Goal: Navigation & Orientation: Find specific page/section

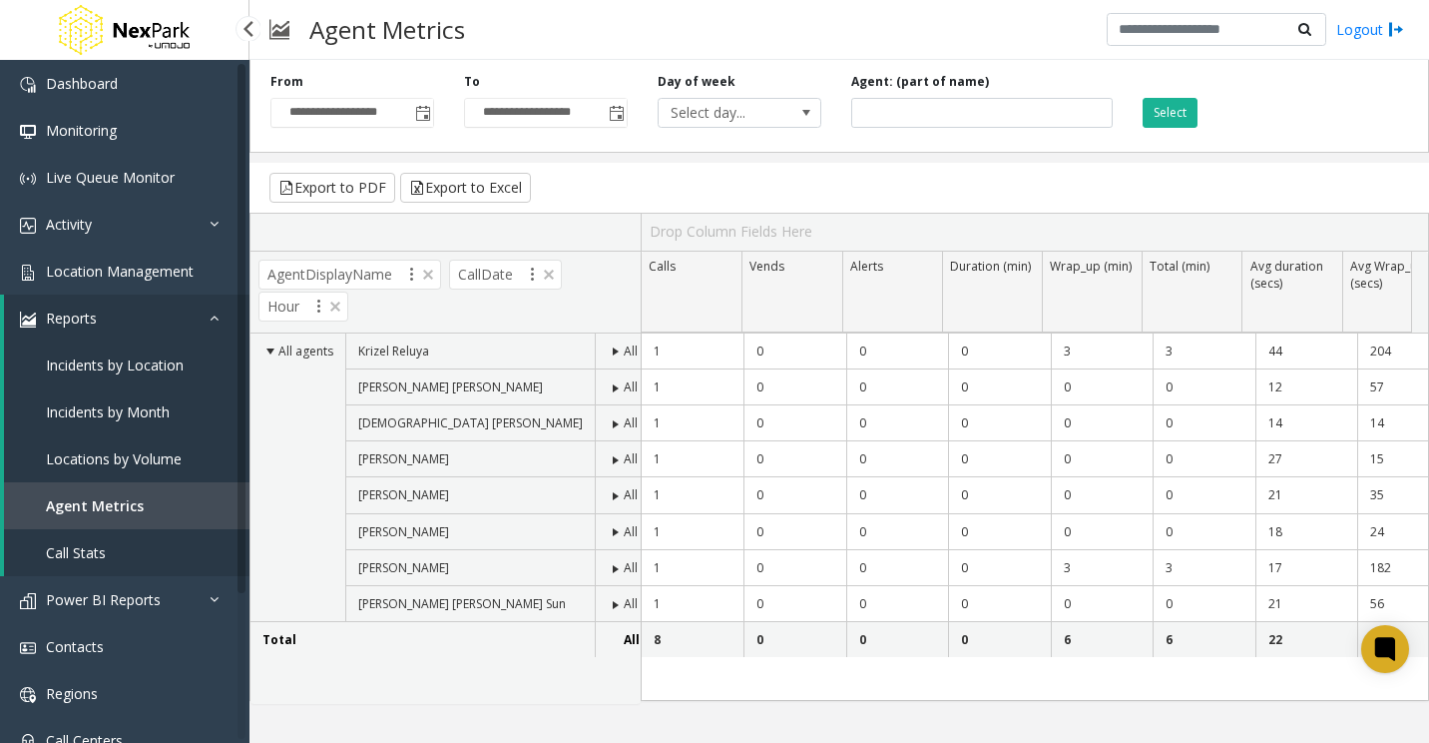
click at [124, 307] on link "Reports" at bounding box center [127, 317] width 246 height 47
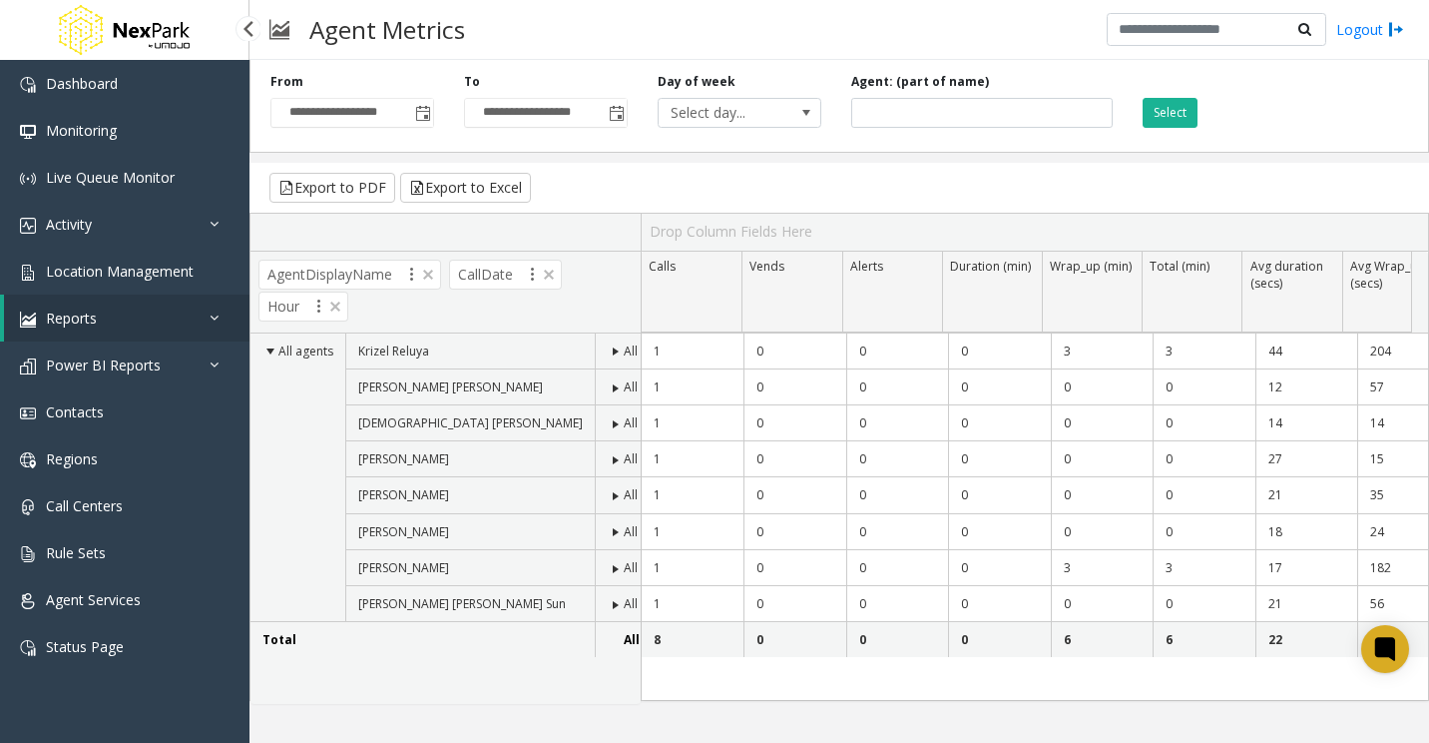
click at [126, 311] on link "Reports" at bounding box center [127, 317] width 246 height 47
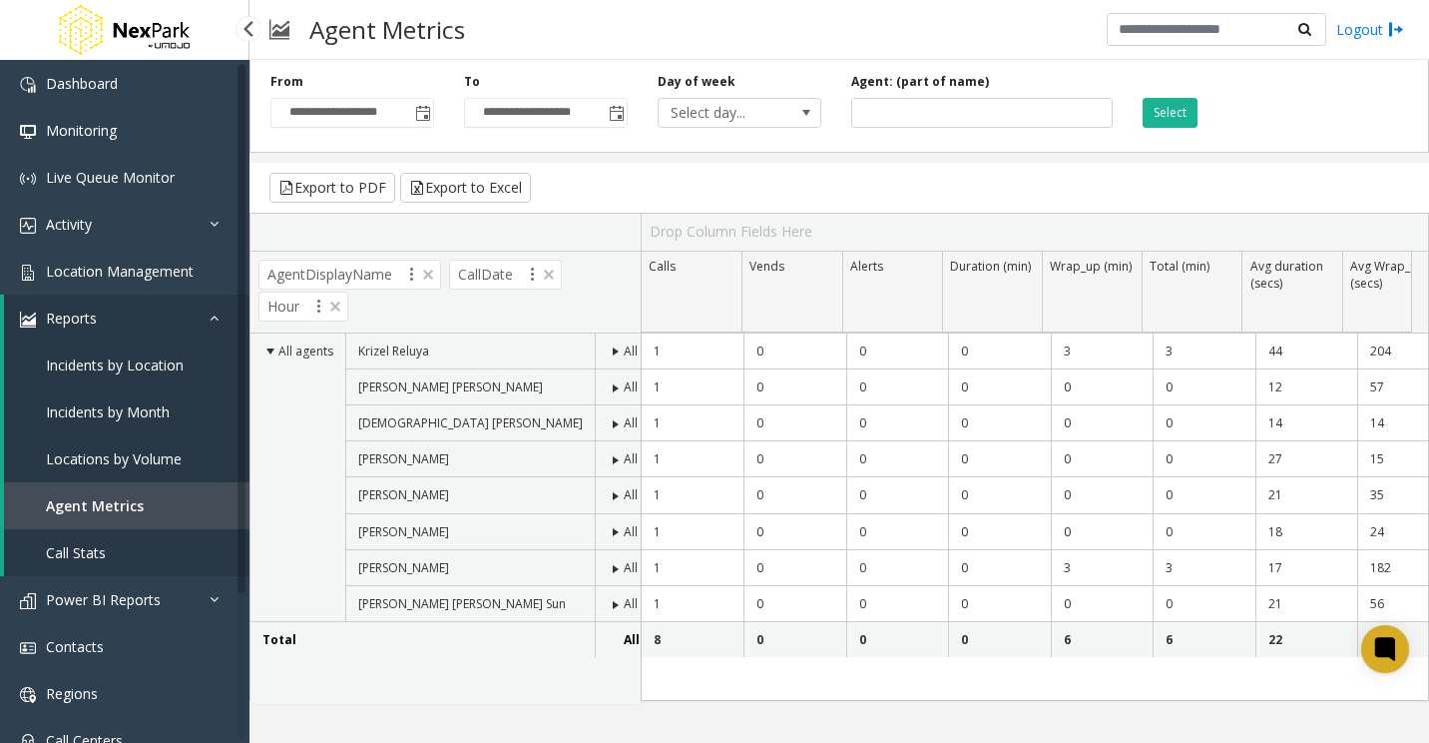
click at [136, 304] on link "Reports" at bounding box center [127, 317] width 246 height 47
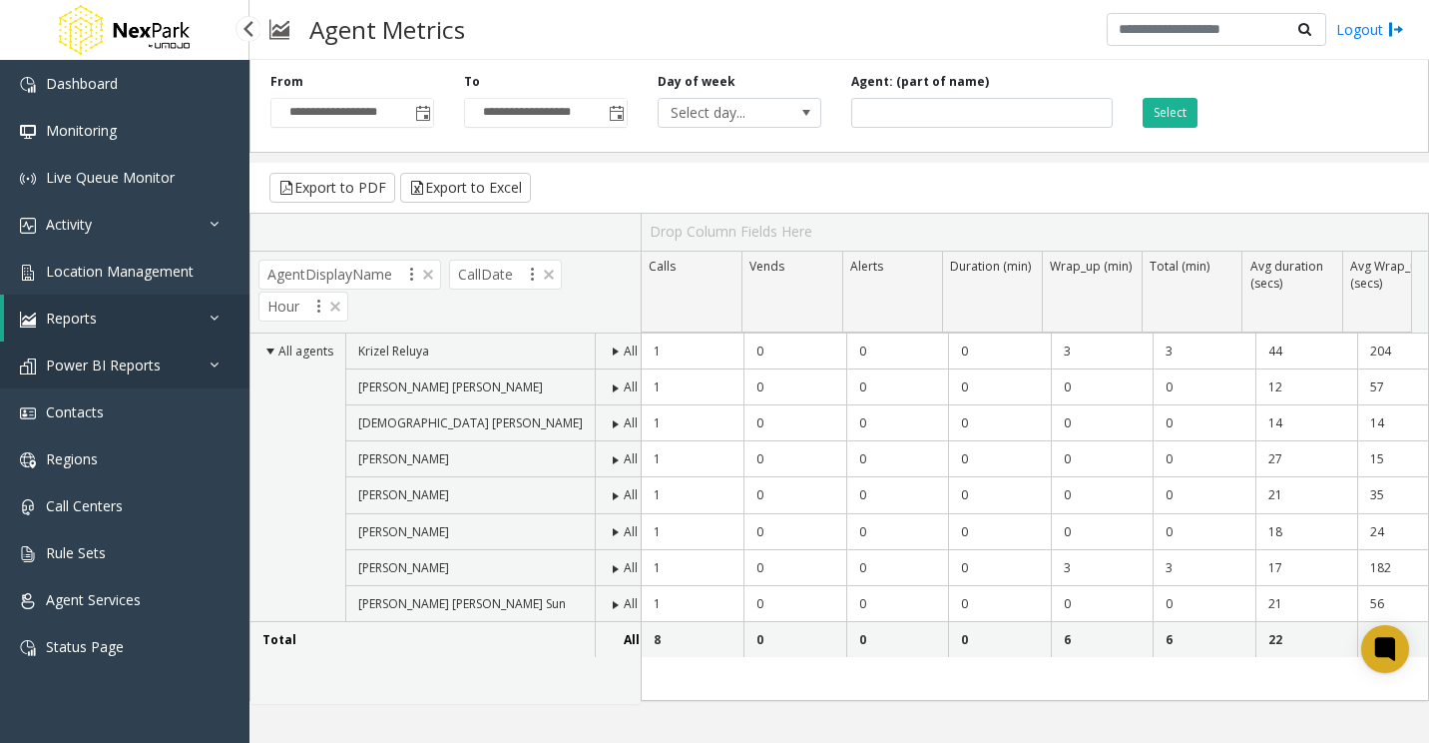
click at [128, 366] on span "Power BI Reports" at bounding box center [103, 364] width 115 height 19
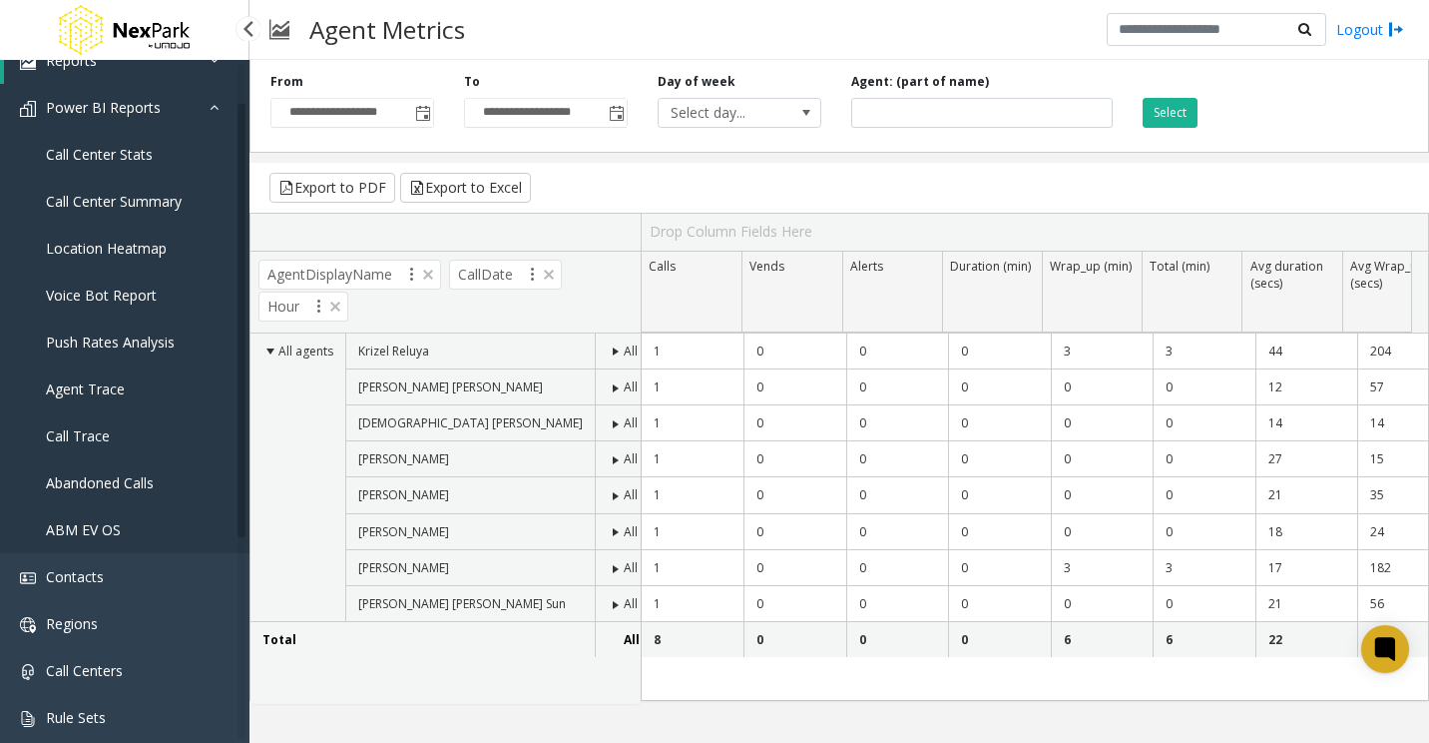
scroll to position [299, 0]
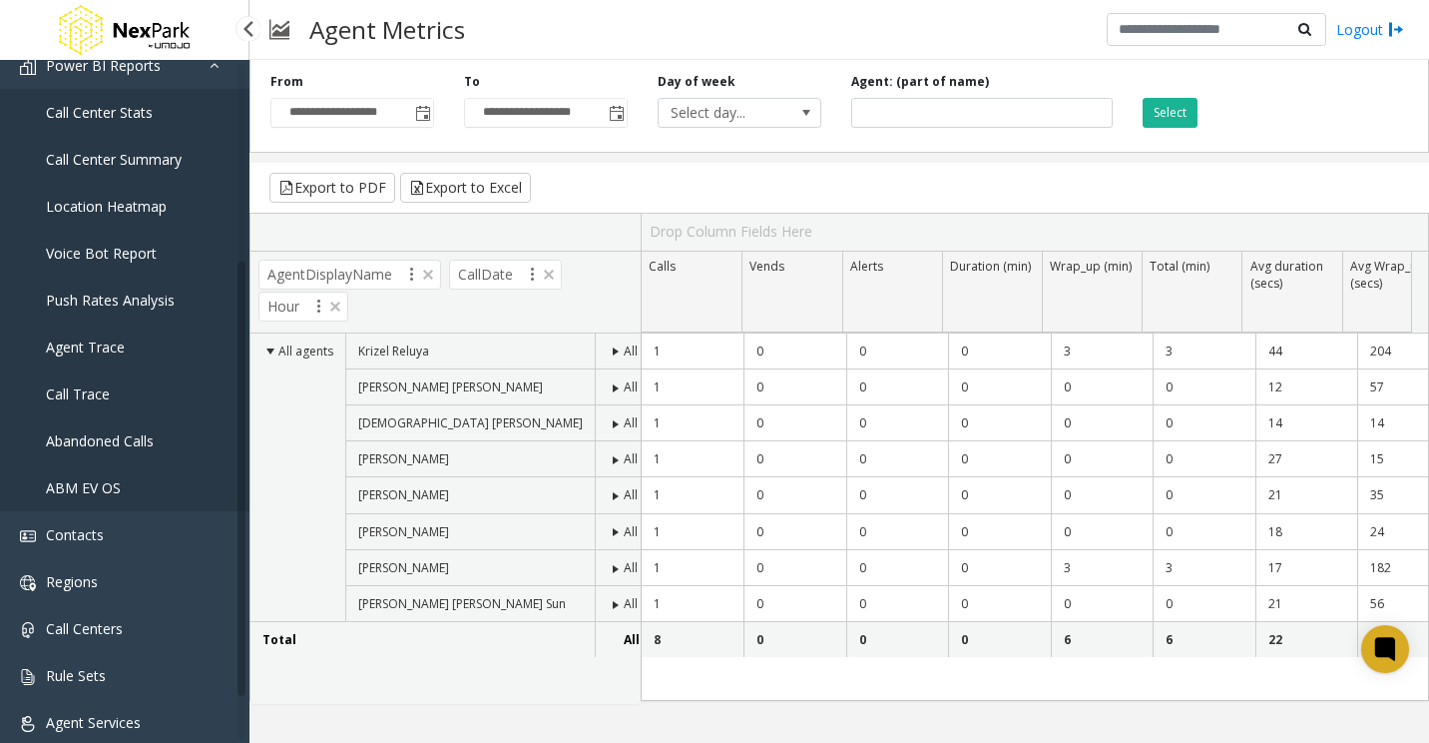
click at [103, 354] on span "Agent Trace" at bounding box center [85, 346] width 79 height 19
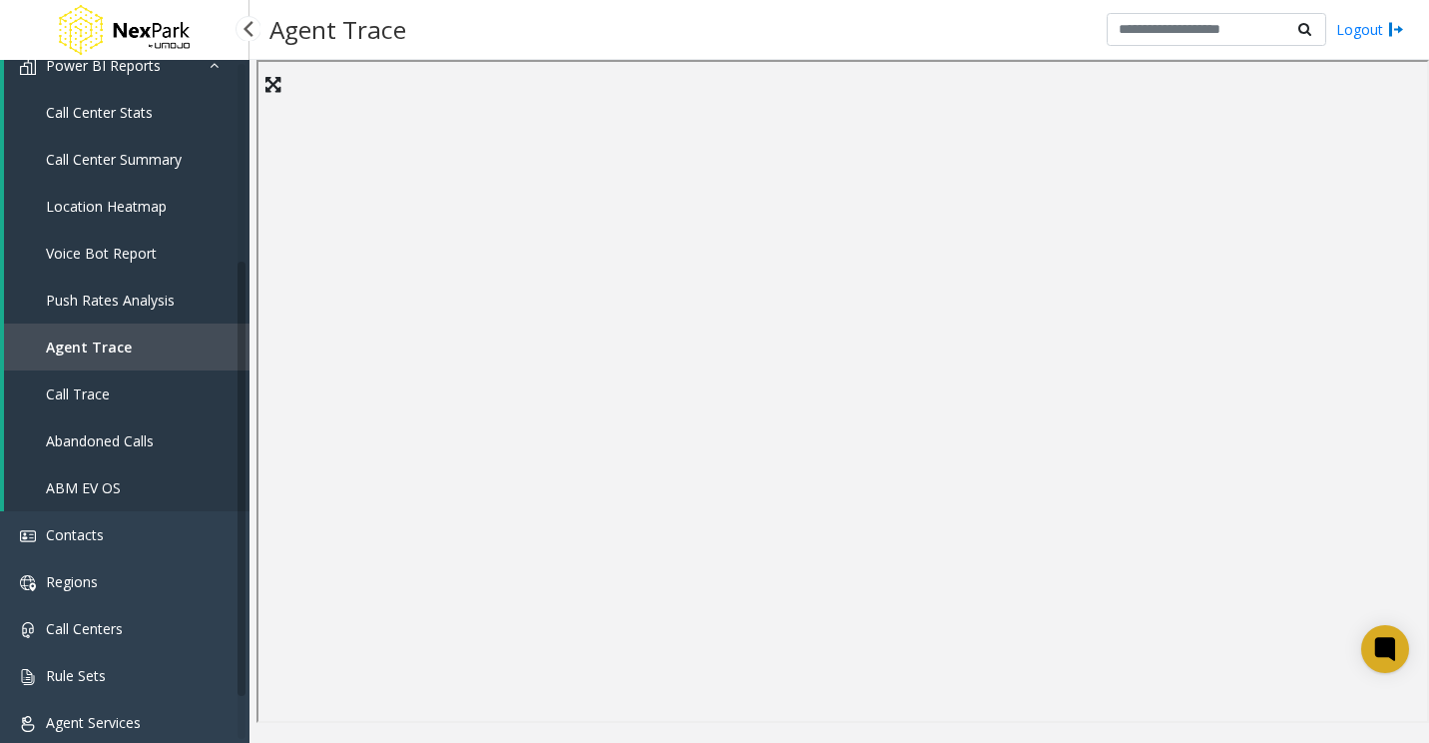
click at [83, 402] on span "Call Trace" at bounding box center [78, 393] width 64 height 19
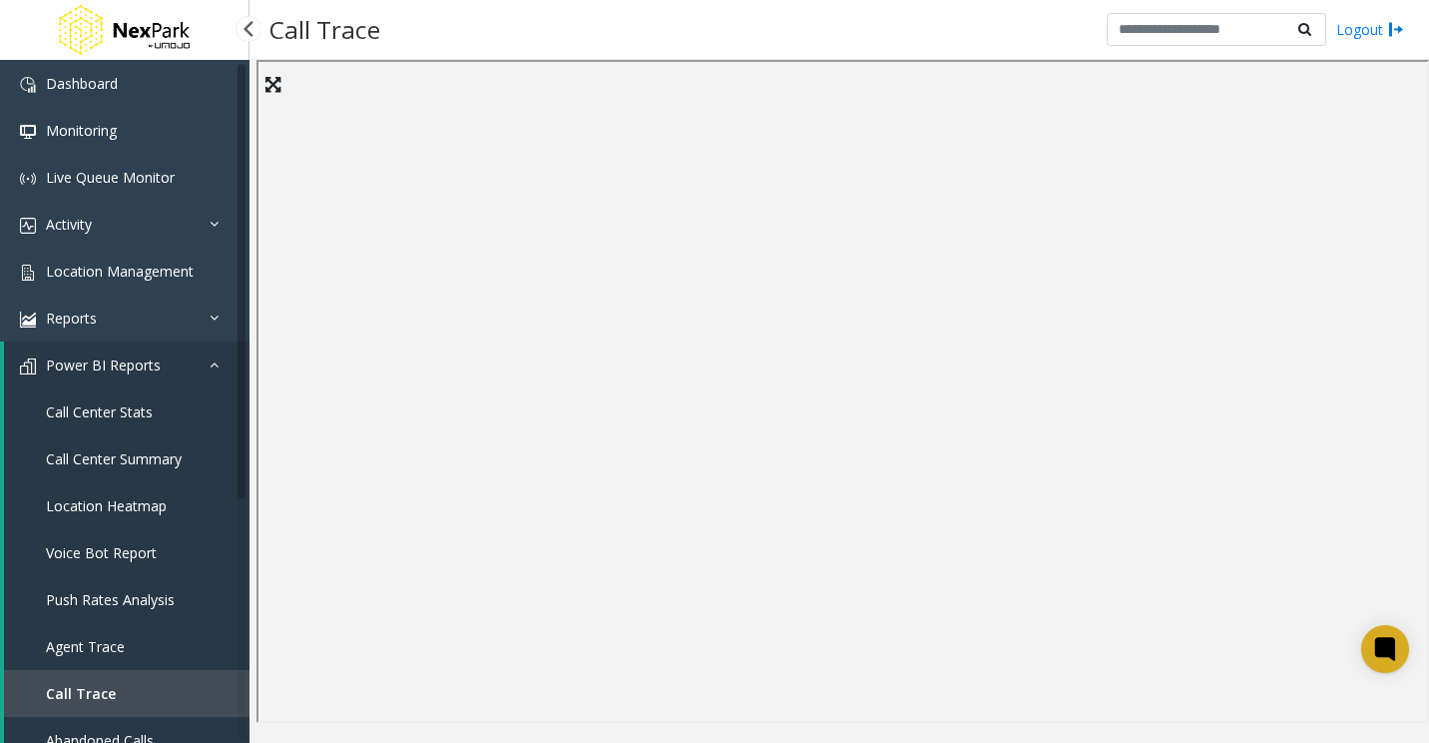
click at [141, 370] on span "Power BI Reports" at bounding box center [103, 364] width 115 height 19
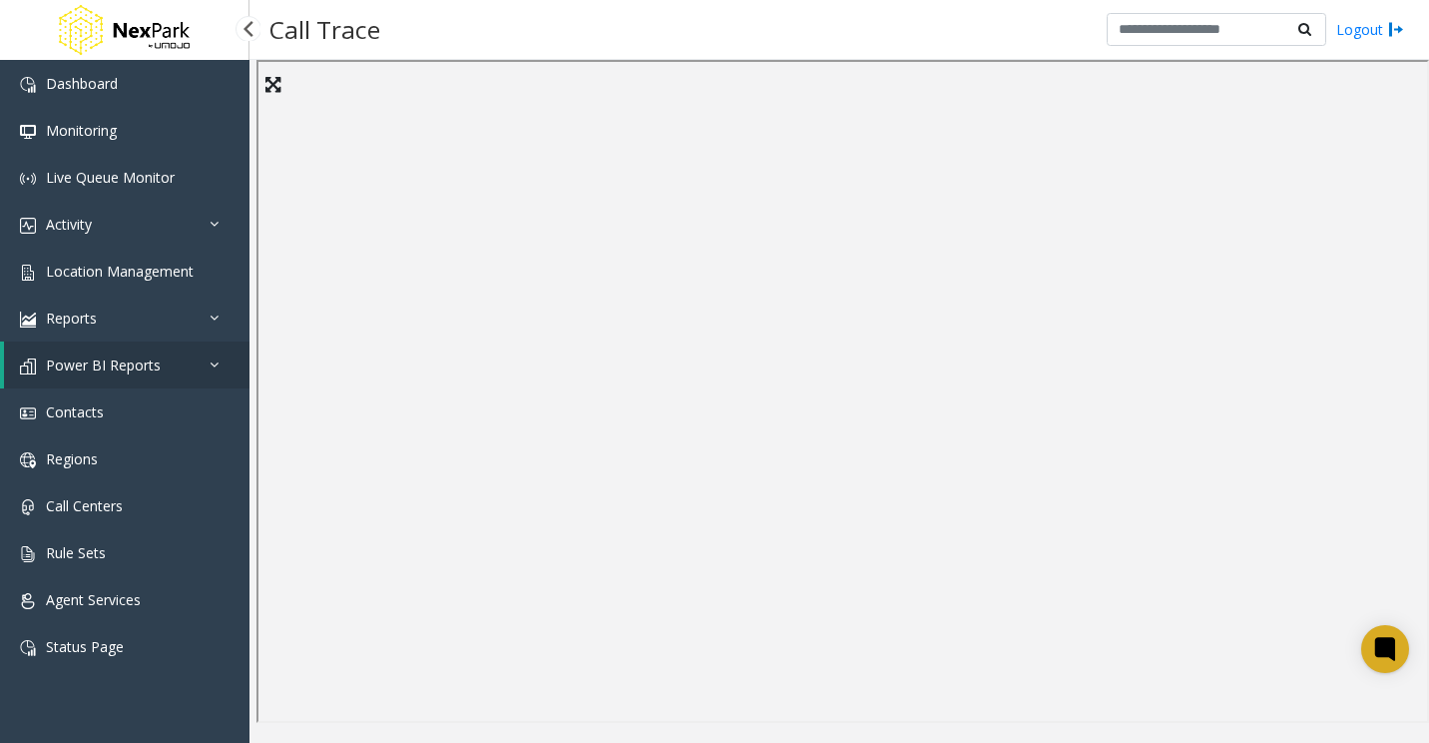
click at [152, 367] on span "Power BI Reports" at bounding box center [103, 364] width 115 height 19
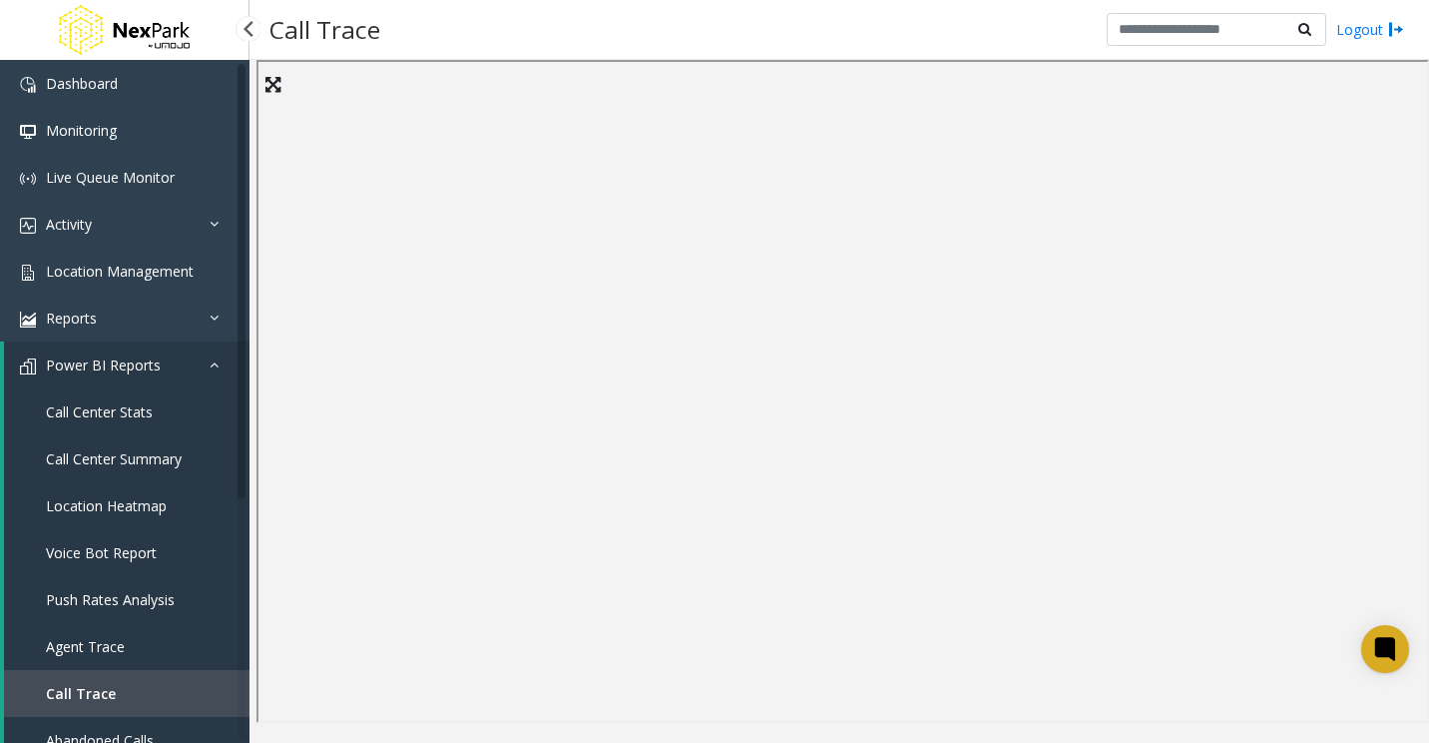
click at [153, 367] on span "Power BI Reports" at bounding box center [103, 364] width 115 height 19
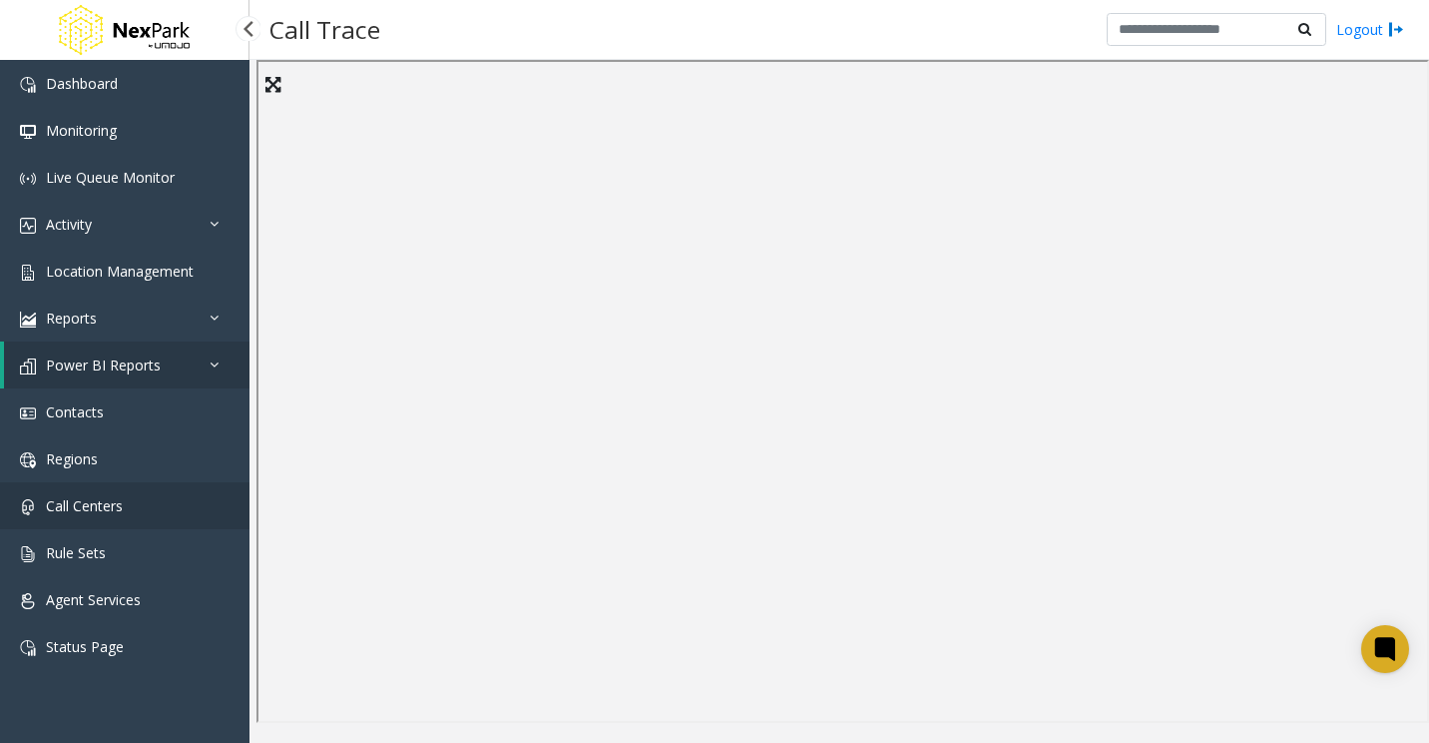
click at [150, 503] on link "Call Centers" at bounding box center [125, 505] width 250 height 47
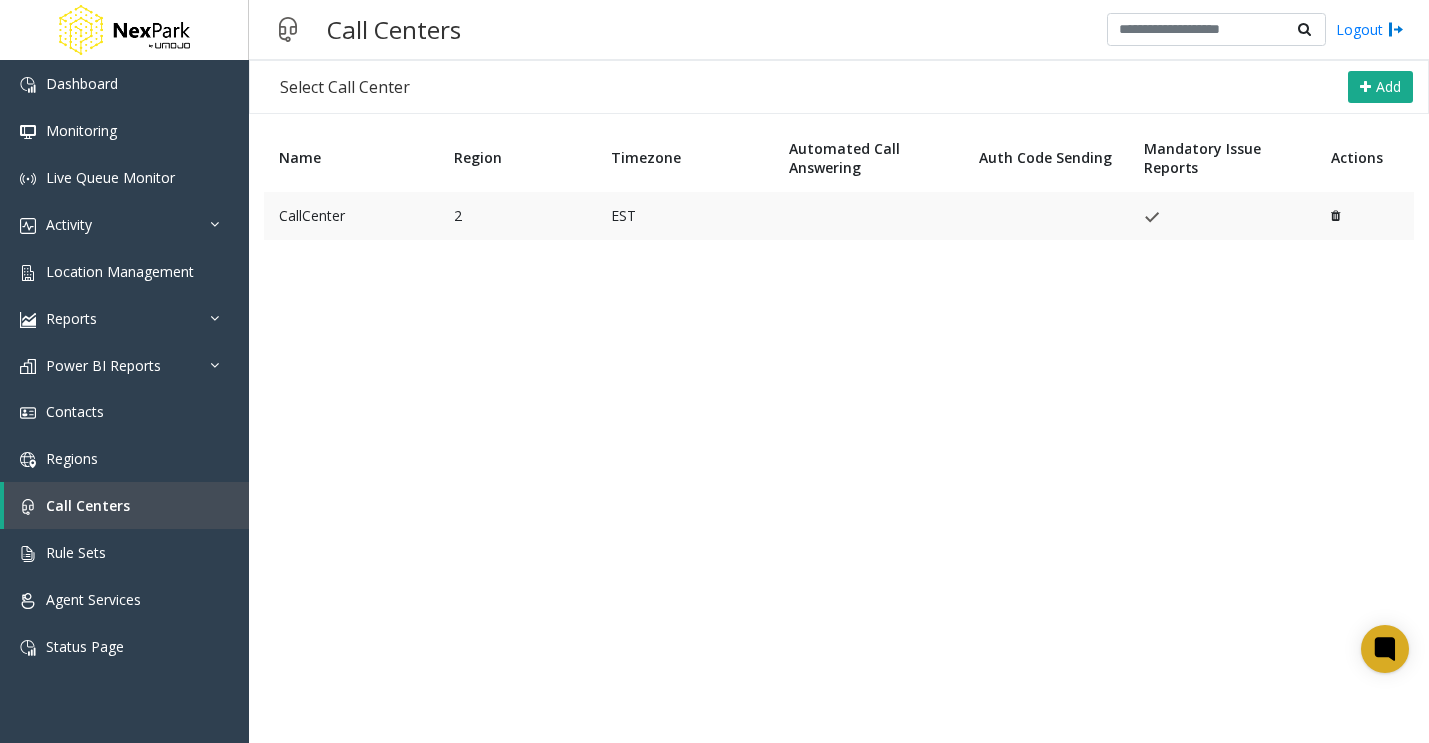
click at [331, 218] on td "CallCenter" at bounding box center [351, 216] width 175 height 48
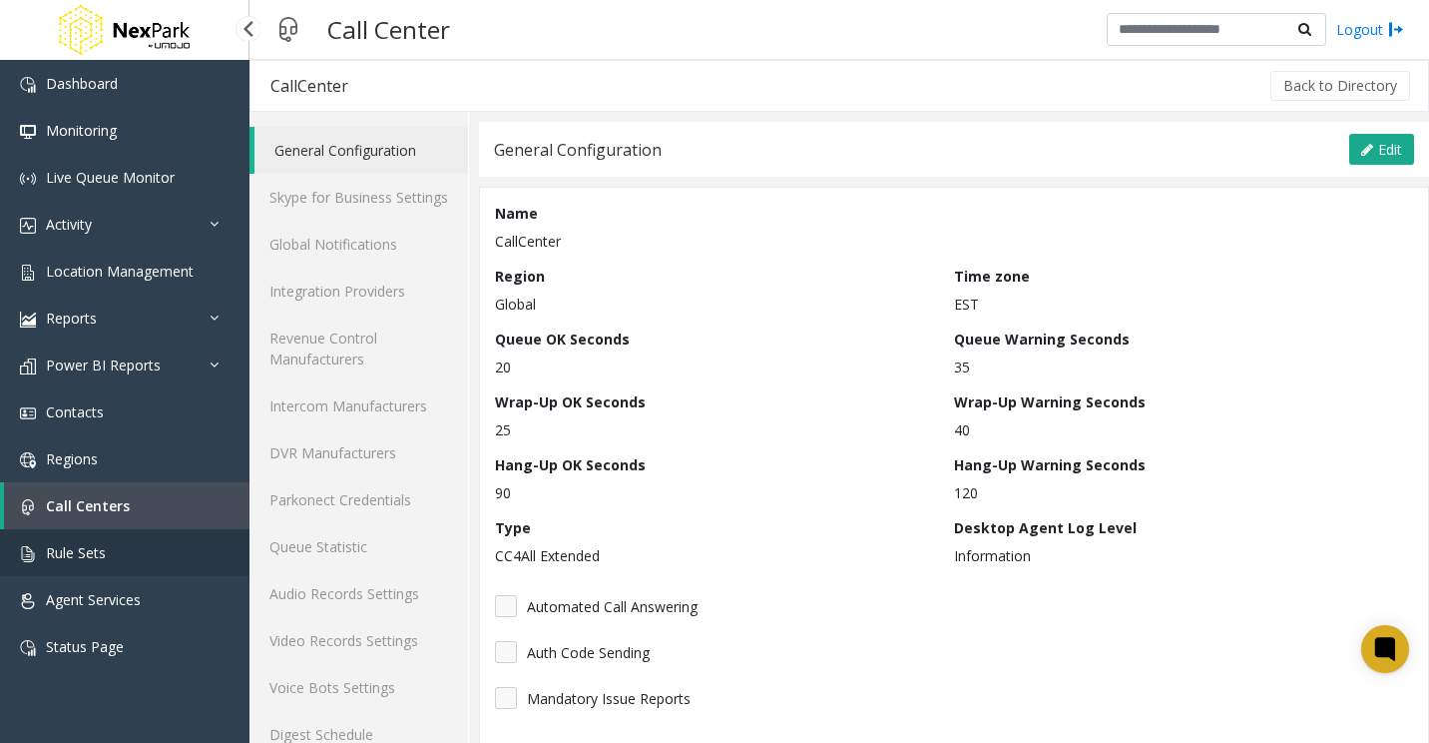
click at [136, 556] on link "Rule Sets" at bounding box center [125, 552] width 250 height 47
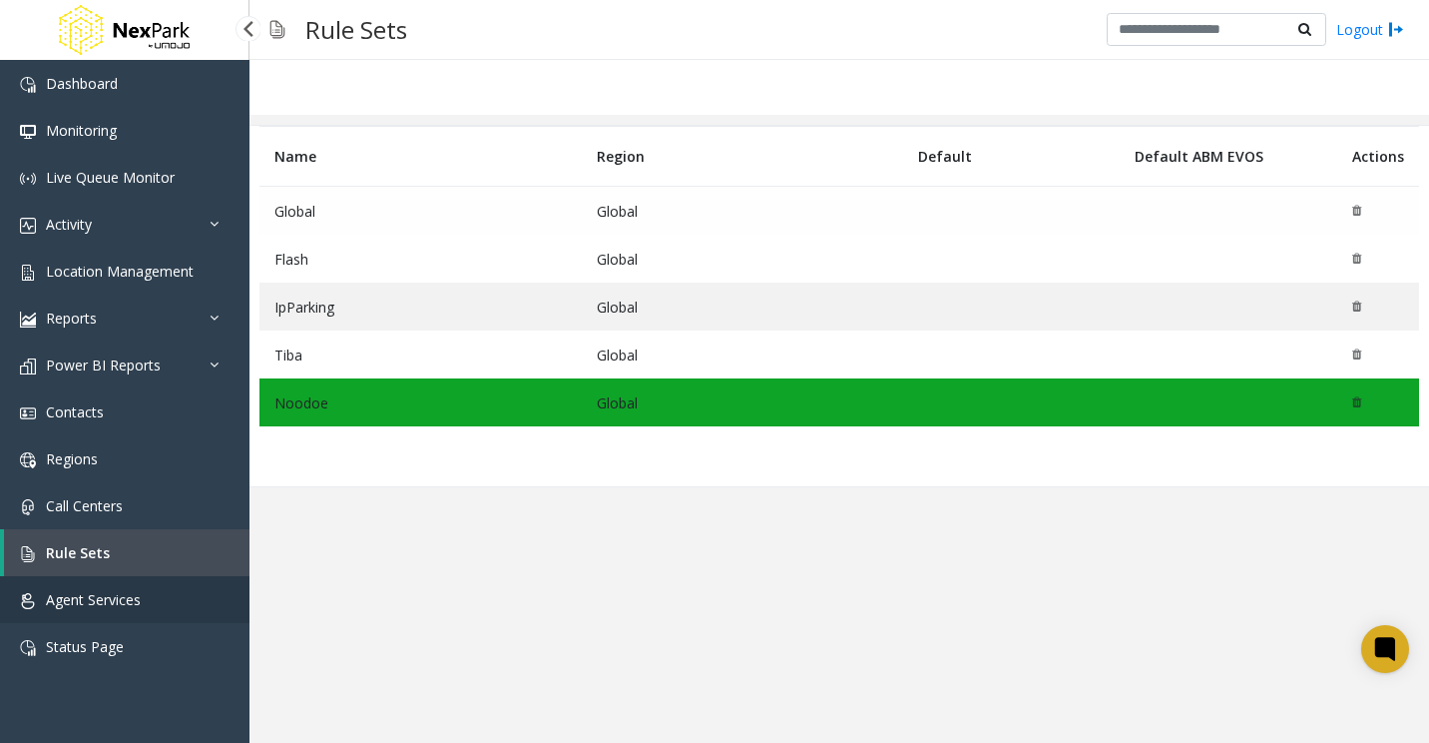
click at [118, 608] on span "Agent Services" at bounding box center [93, 599] width 95 height 19
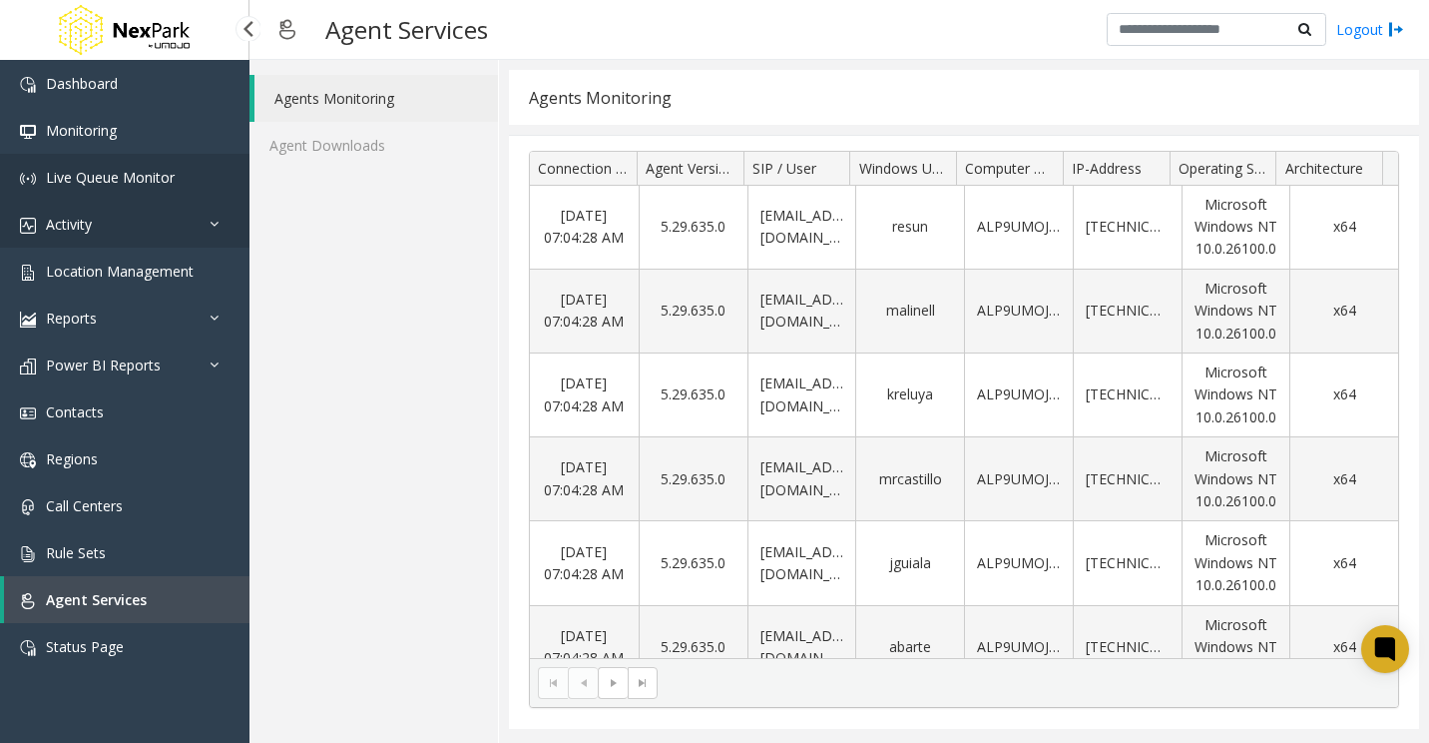
drag, startPoint x: 145, startPoint y: 178, endPoint x: 170, endPoint y: 244, distance: 70.4
click at [145, 178] on span "Live Queue Monitor" at bounding box center [110, 177] width 129 height 19
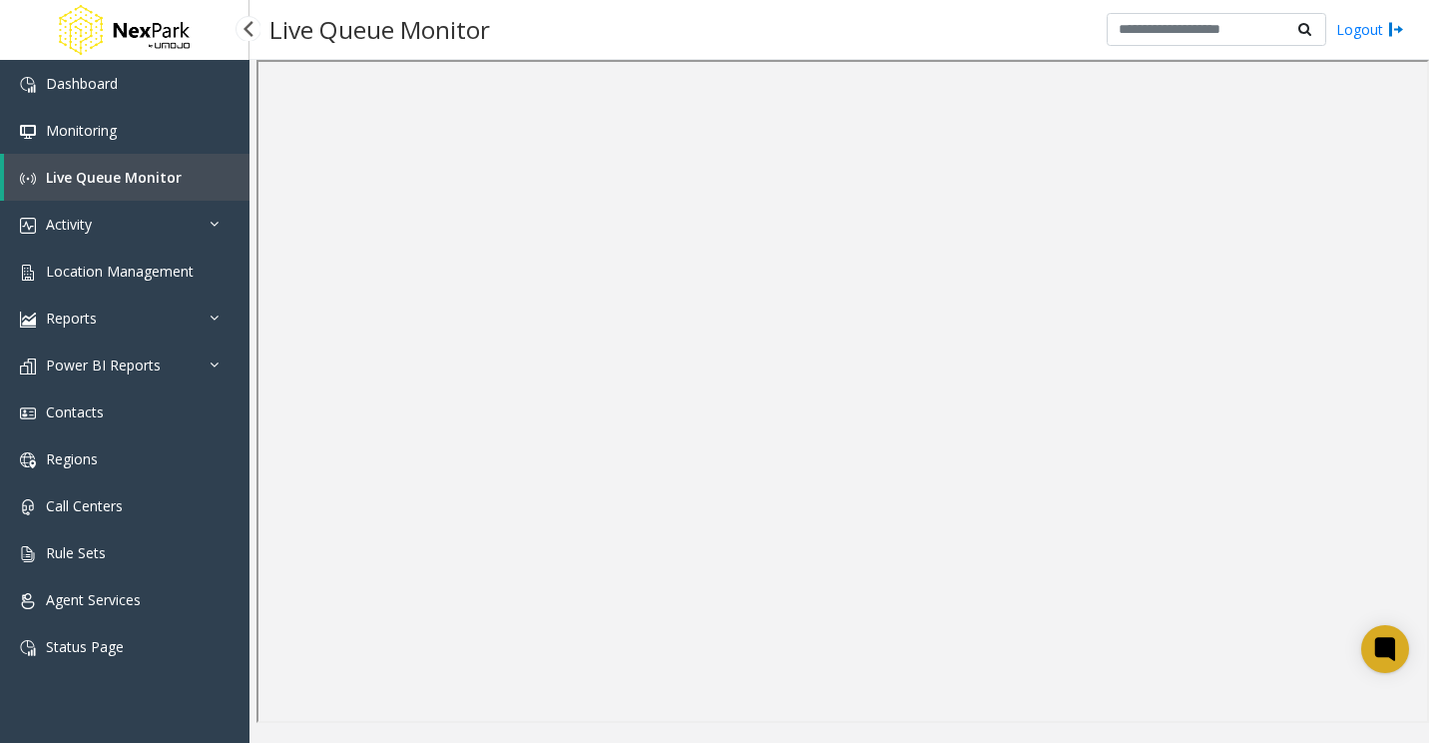
click at [126, 179] on span "Live Queue Monitor" at bounding box center [114, 177] width 136 height 19
click at [108, 191] on link "Live Queue Monitor" at bounding box center [127, 177] width 246 height 47
click at [190, 228] on link "Activity" at bounding box center [125, 224] width 250 height 47
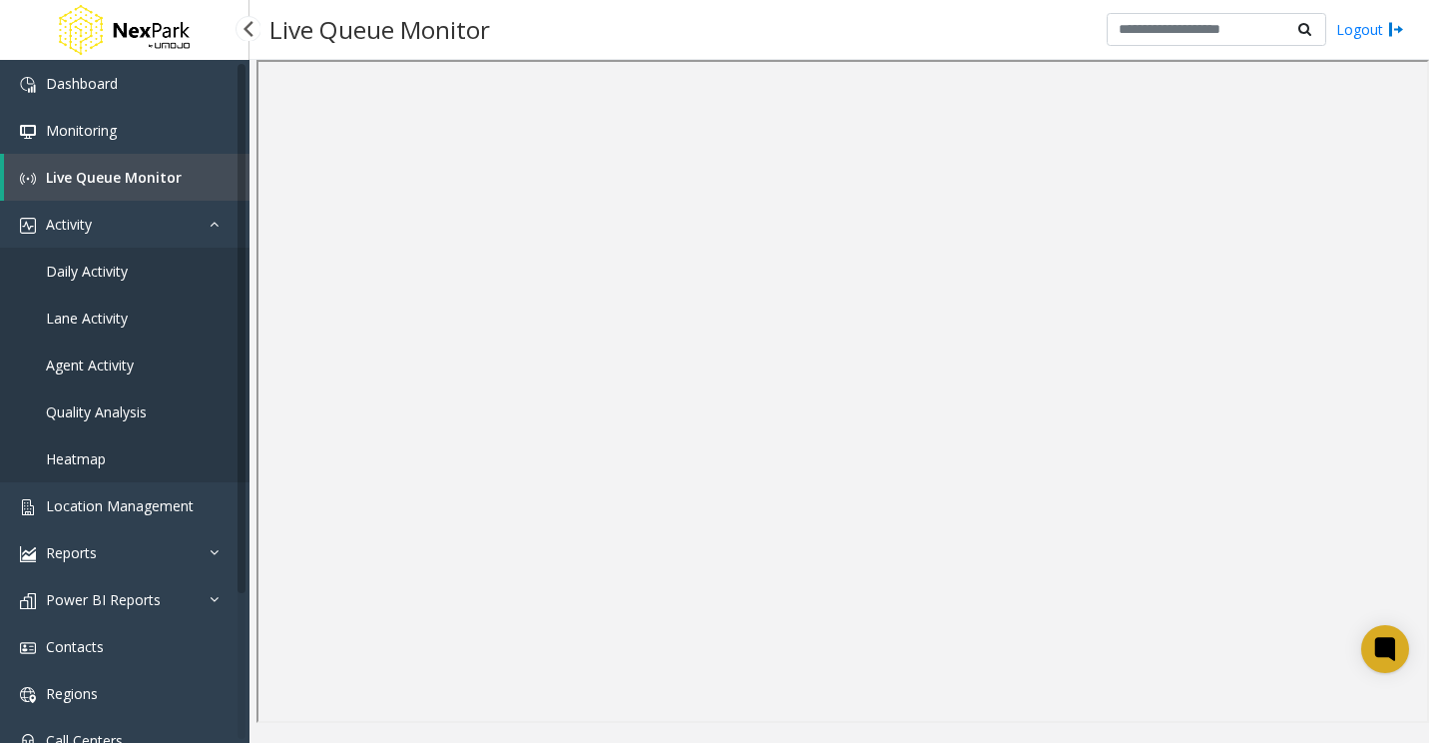
click at [97, 271] on span "Daily Activity" at bounding box center [87, 270] width 82 height 19
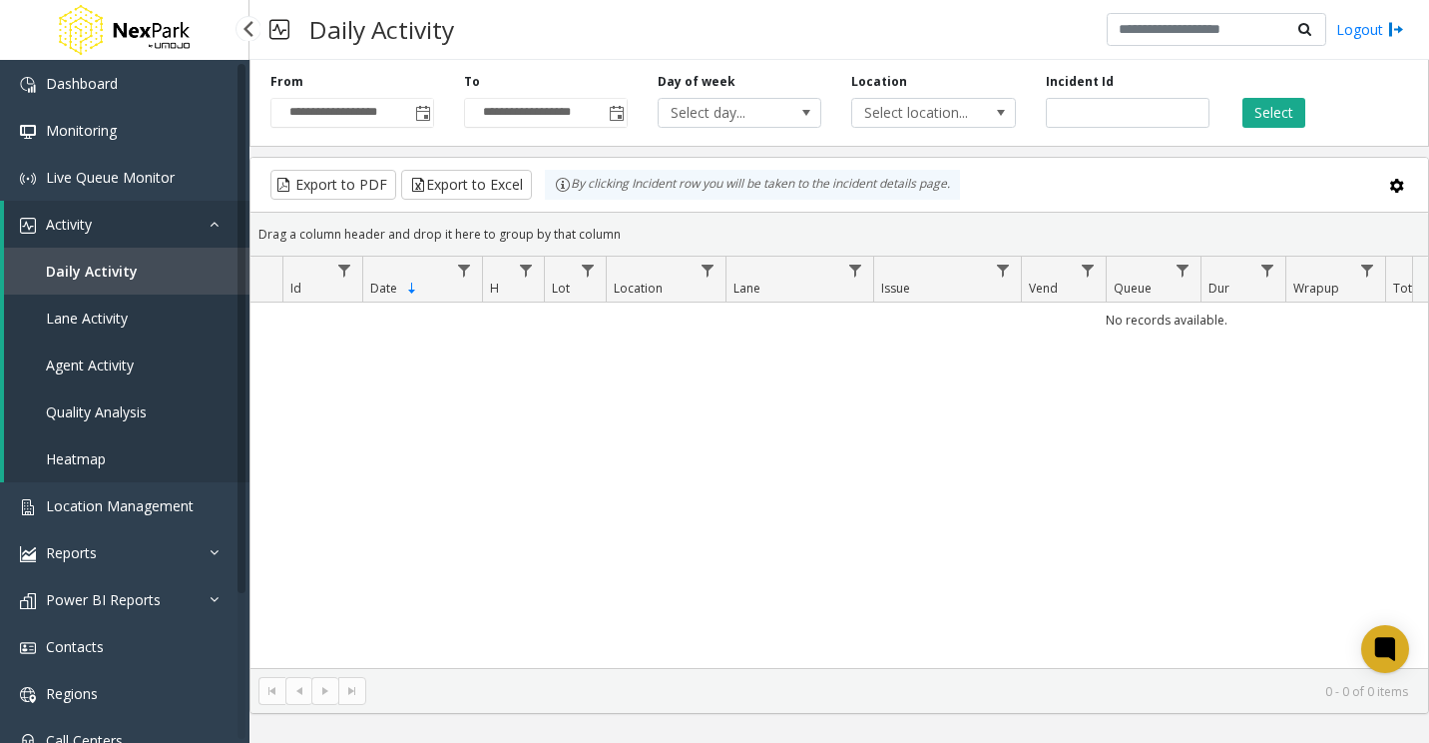
click at [81, 227] on span "Activity" at bounding box center [69, 224] width 46 height 19
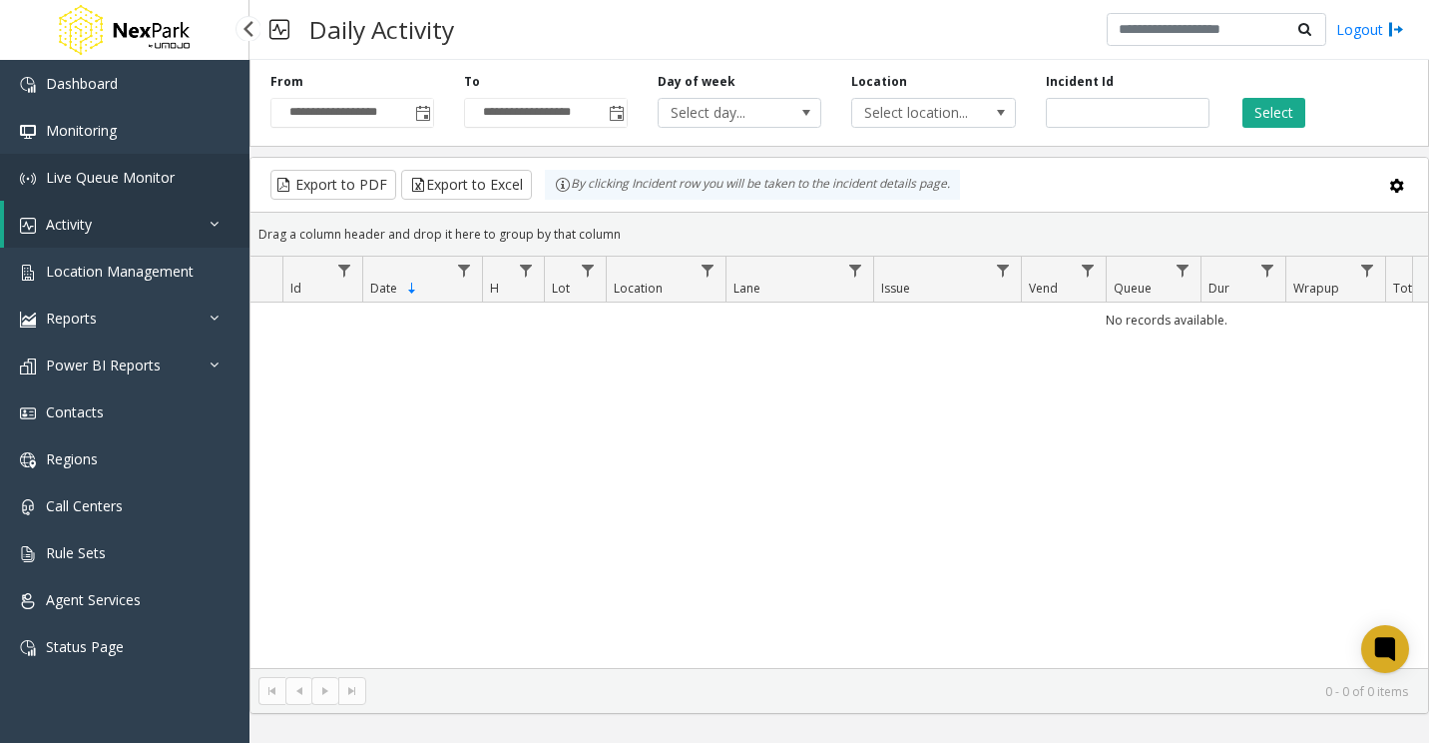
click at [105, 178] on span "Live Queue Monitor" at bounding box center [110, 177] width 129 height 19
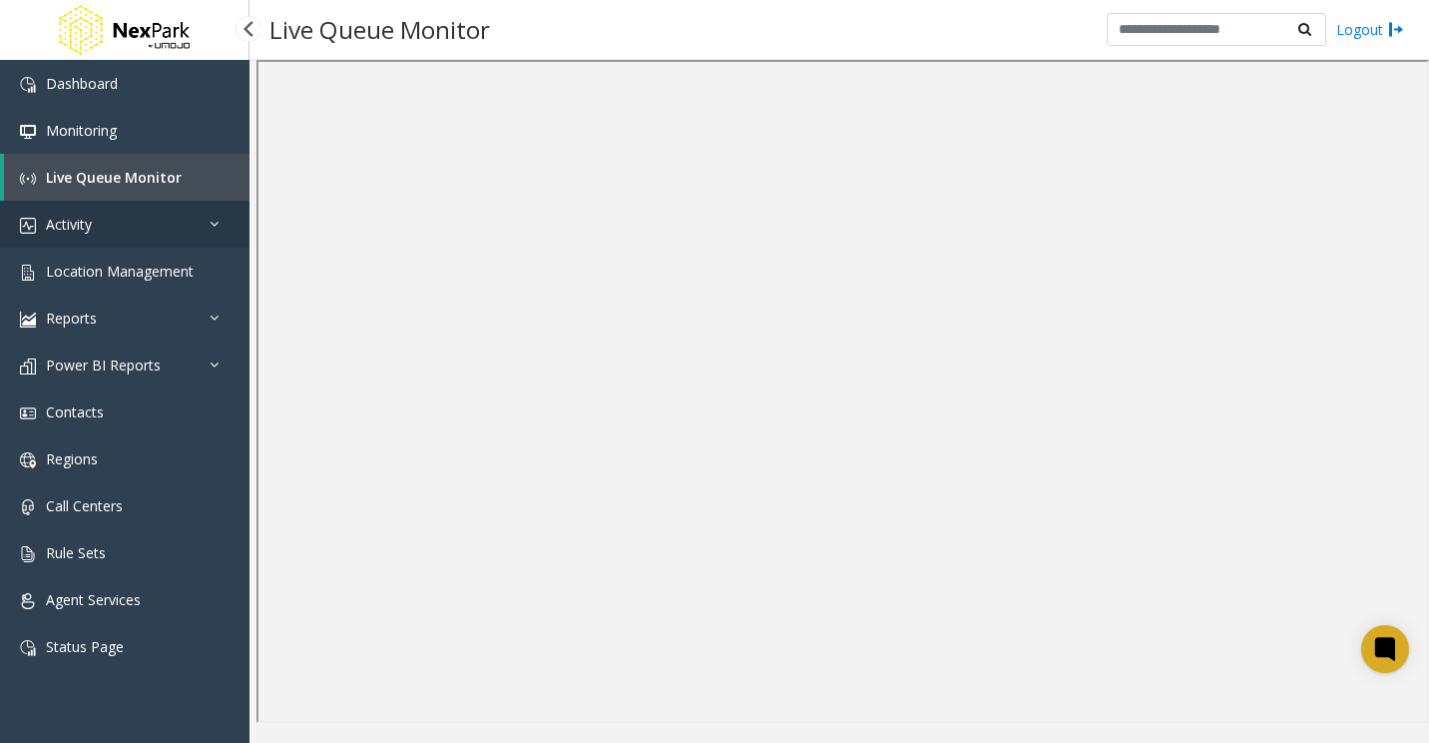
click at [129, 224] on link "Activity" at bounding box center [125, 224] width 250 height 47
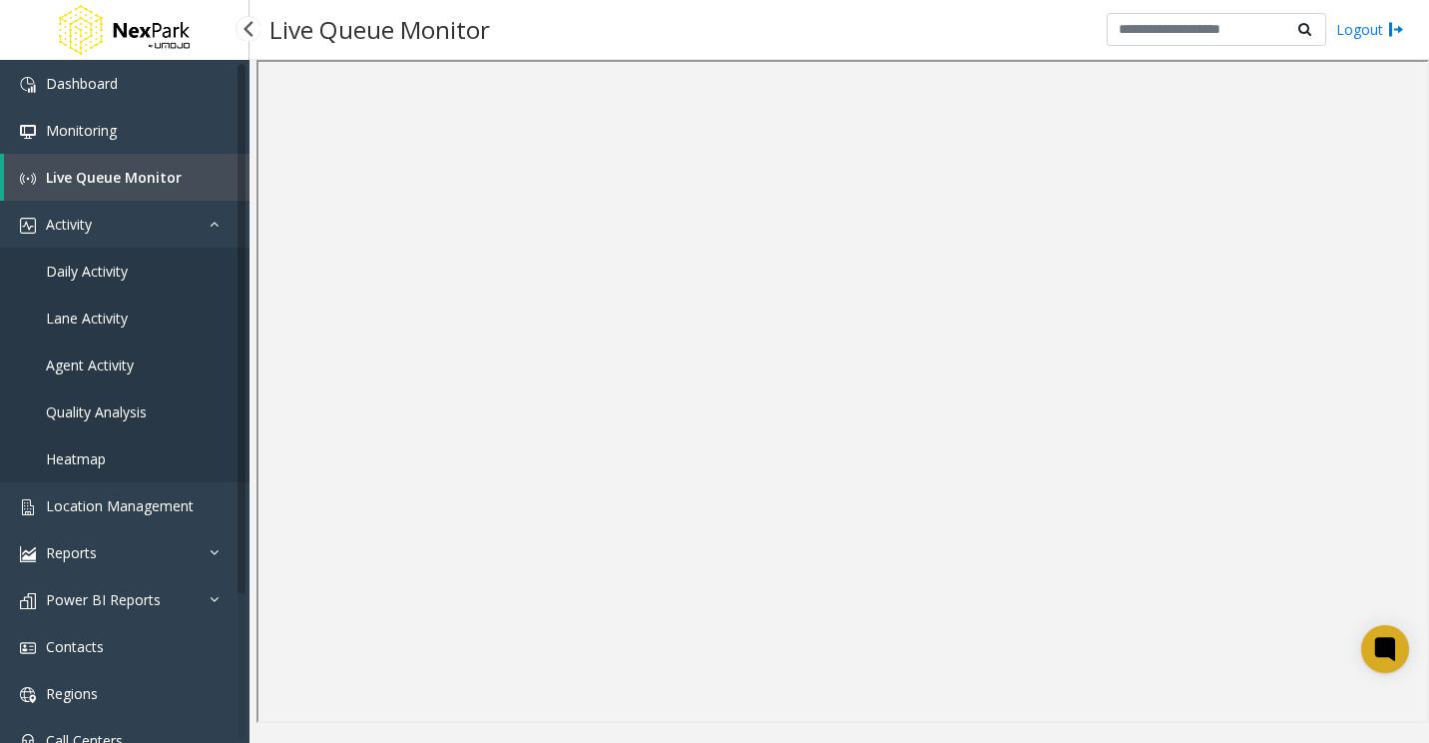
click at [96, 273] on span "Daily Activity" at bounding box center [87, 270] width 82 height 19
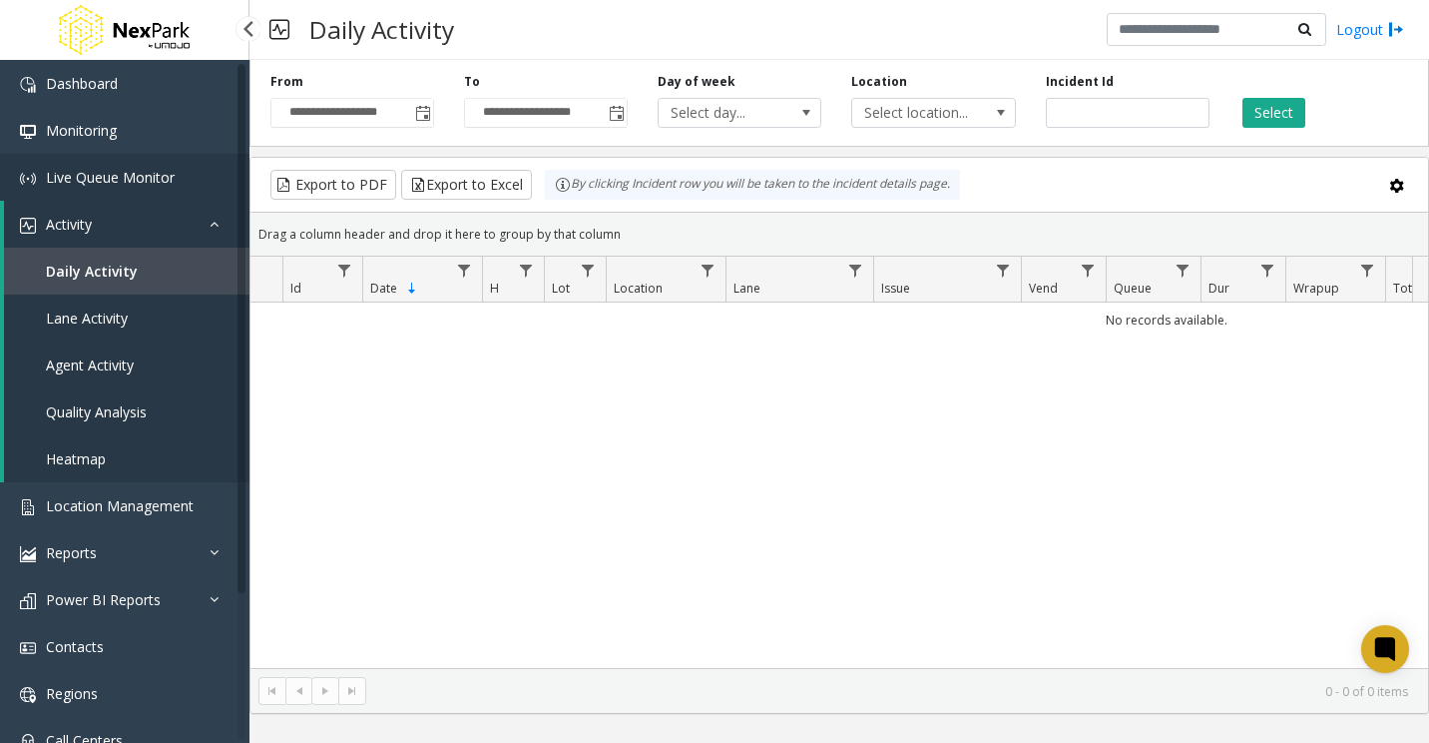
click at [129, 182] on span "Live Queue Monitor" at bounding box center [110, 177] width 129 height 19
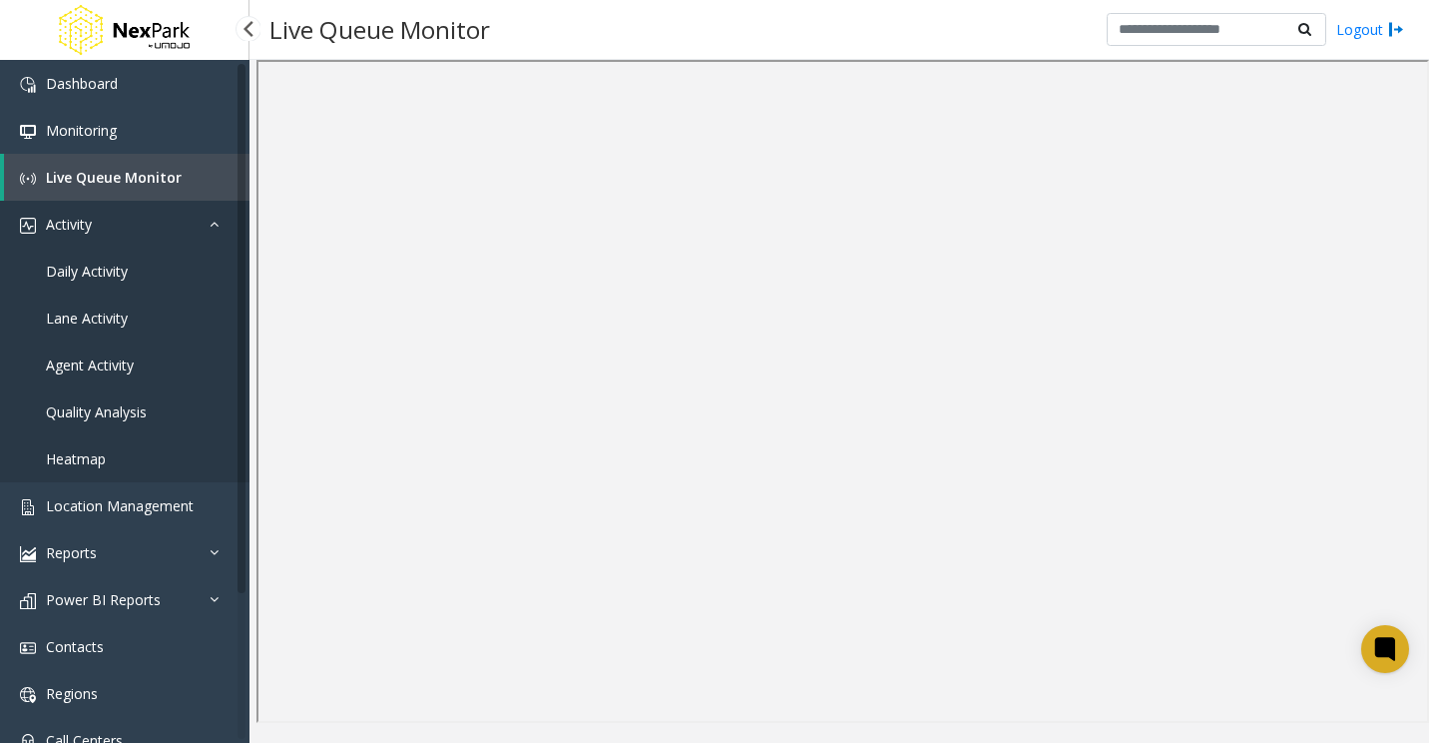
drag, startPoint x: 173, startPoint y: 181, endPoint x: 155, endPoint y: 209, distance: 33.2
click at [173, 181] on span "Live Queue Monitor" at bounding box center [114, 177] width 136 height 19
click at [105, 274] on span "Daily Activity" at bounding box center [87, 270] width 82 height 19
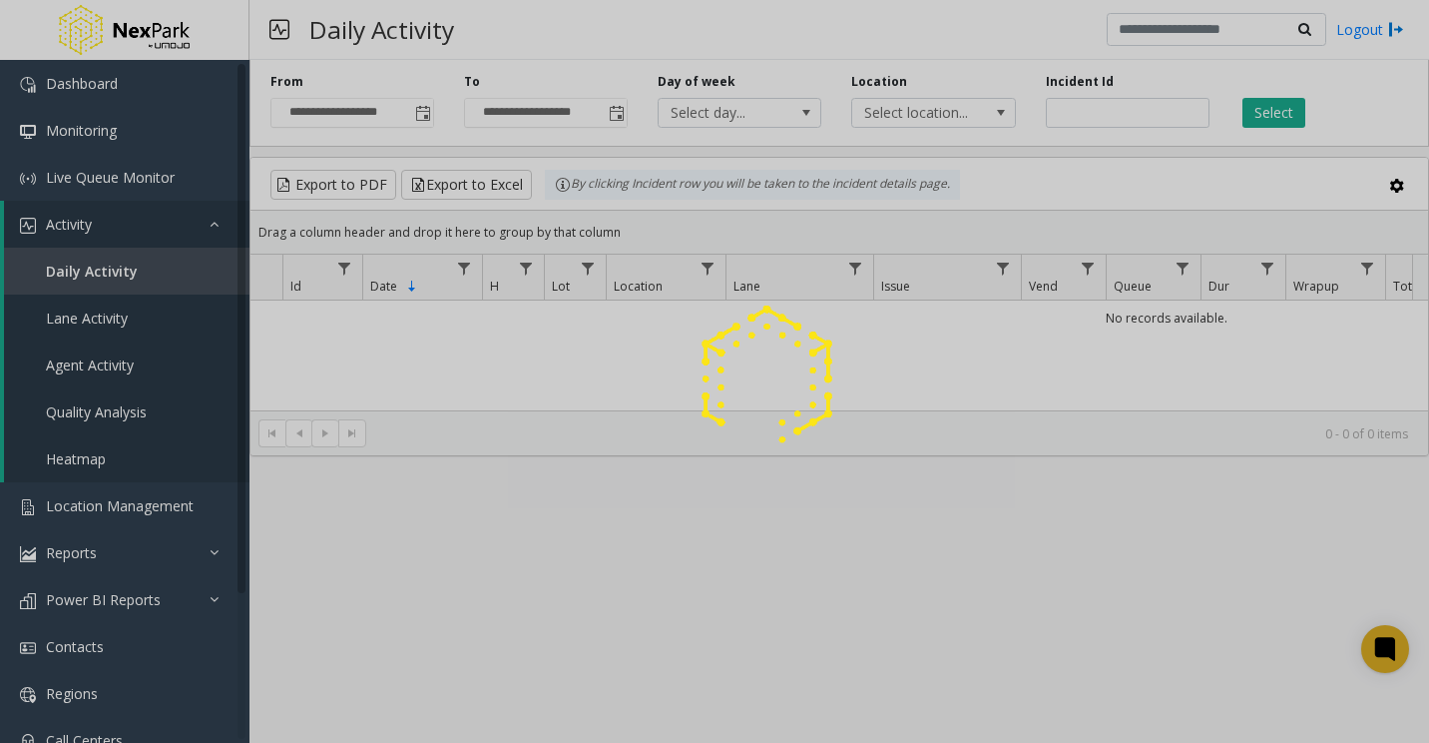
click at [132, 182] on div at bounding box center [714, 371] width 1429 height 743
click at [139, 179] on div at bounding box center [714, 371] width 1429 height 743
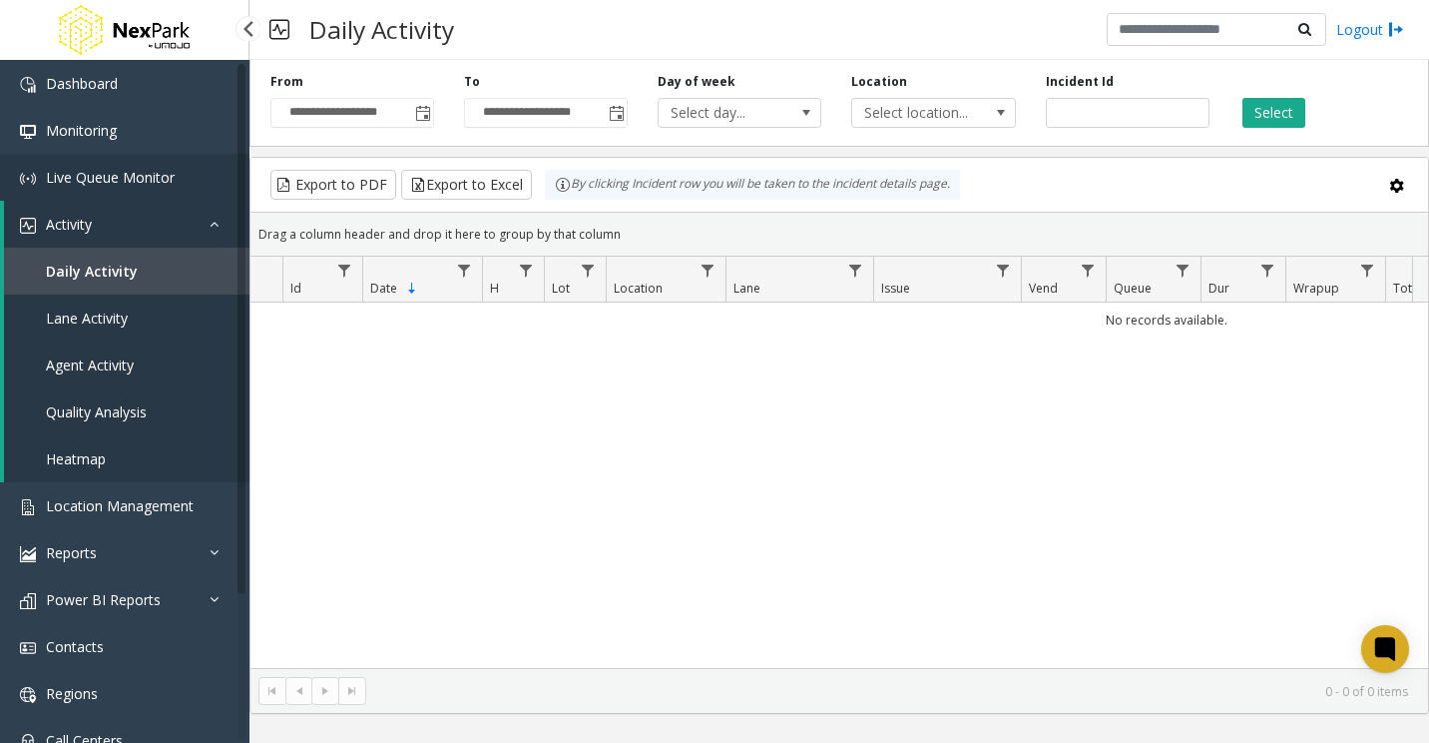
click at [109, 172] on span "Live Queue Monitor" at bounding box center [110, 177] width 129 height 19
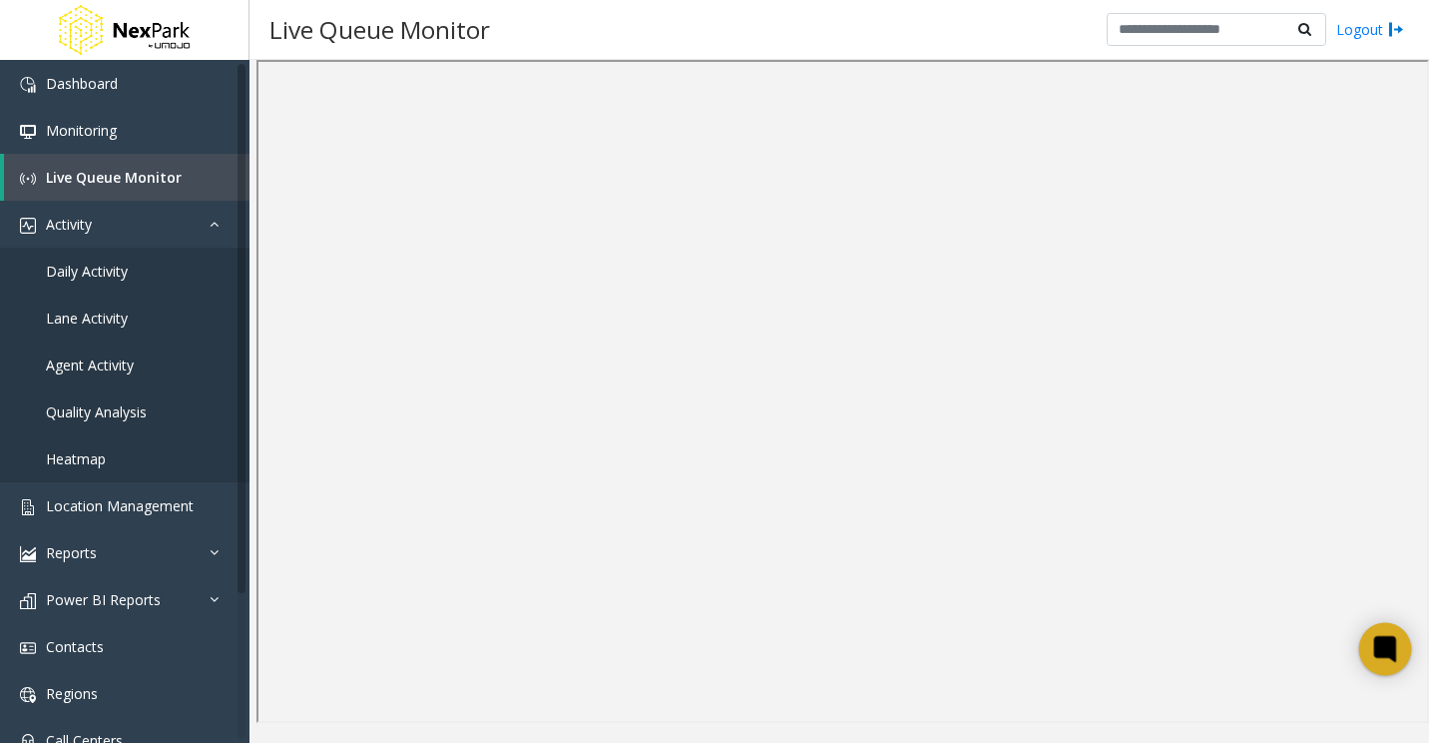
click at [1394, 648] on icon at bounding box center [1385, 649] width 22 height 26
click at [213, 229] on icon at bounding box center [220, 224] width 20 height 14
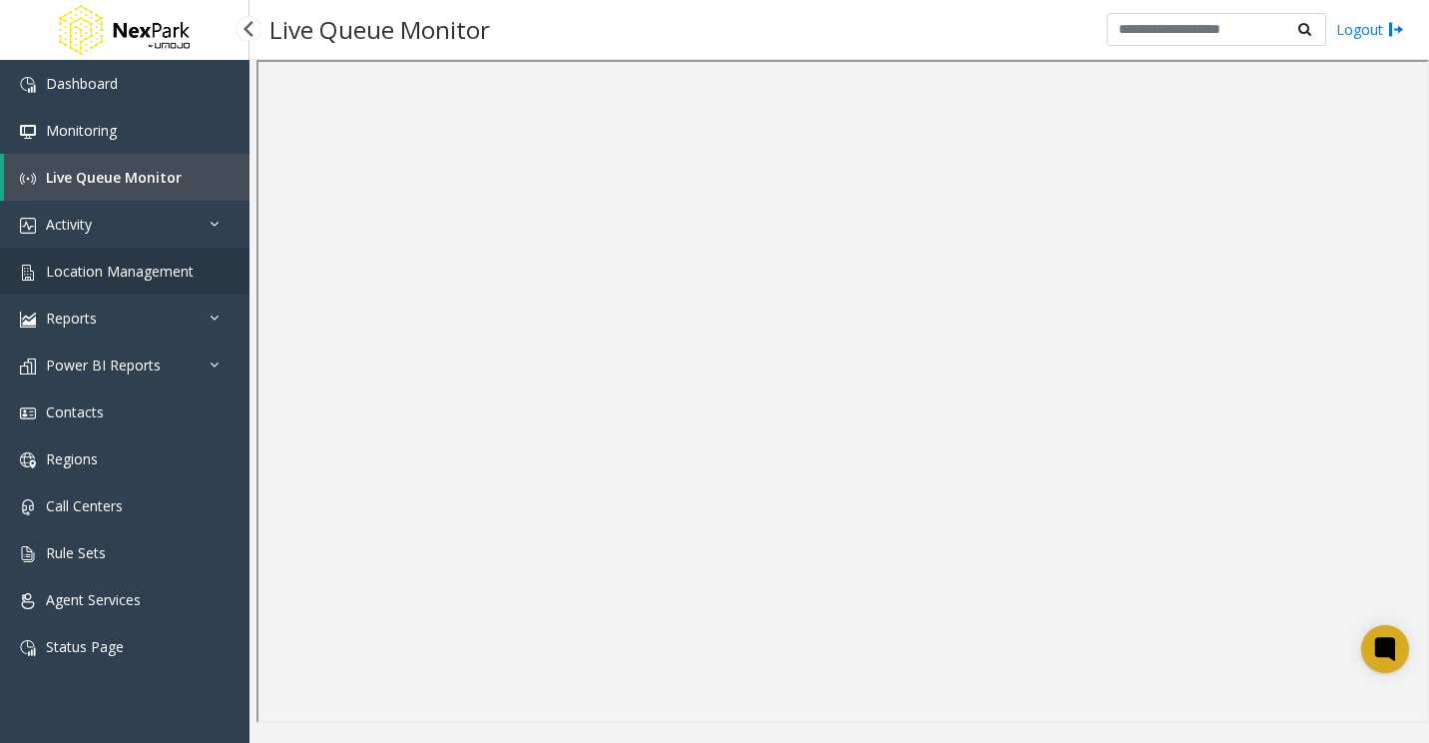
drag, startPoint x: 151, startPoint y: 172, endPoint x: 92, endPoint y: 253, distance: 100.0
click at [151, 172] on span "Live Queue Monitor" at bounding box center [114, 177] width 136 height 19
click at [83, 98] on link "Dashboard" at bounding box center [125, 83] width 250 height 47
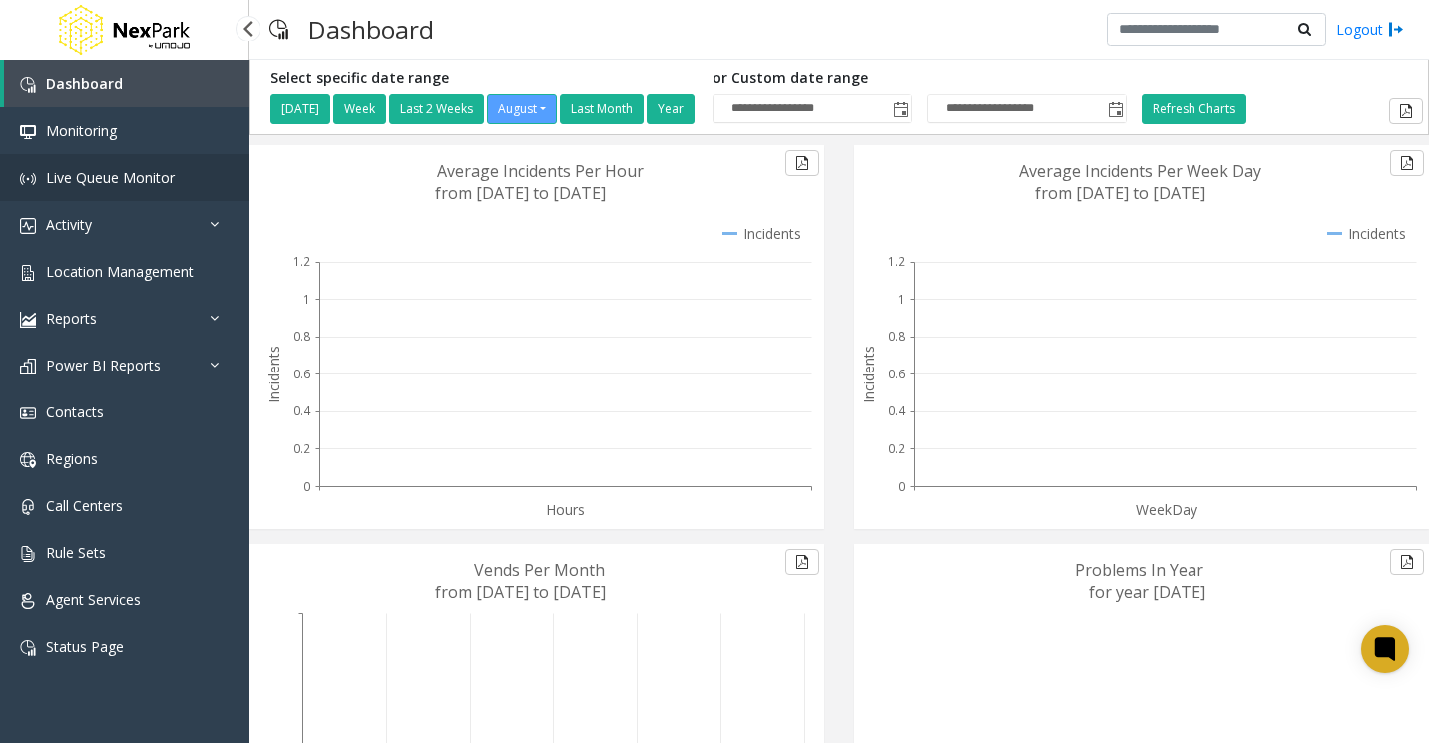
click at [109, 189] on link "Live Queue Monitor" at bounding box center [125, 177] width 250 height 47
